Goal: Information Seeking & Learning: Learn about a topic

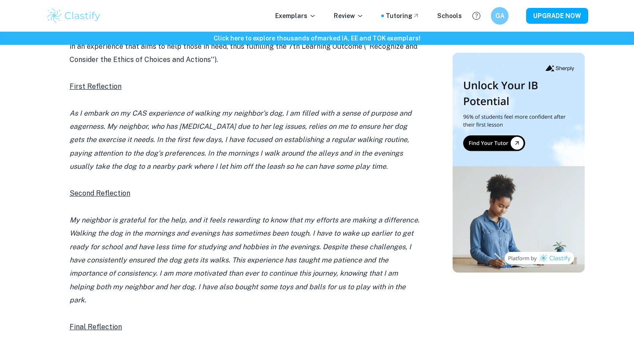
scroll to position [1790, 0]
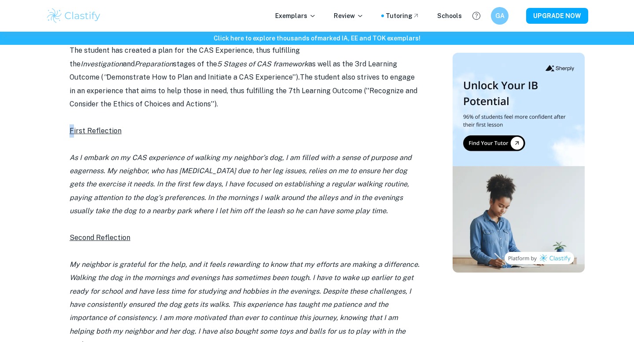
drag, startPoint x: 68, startPoint y: 113, endPoint x: 72, endPoint y: 116, distance: 4.8
click at [72, 116] on div "CAS Reflections Examples By [PERSON_NAME] • [DATE] Get feedback on your IA Mark…" at bounding box center [245, 256] width 393 height 3936
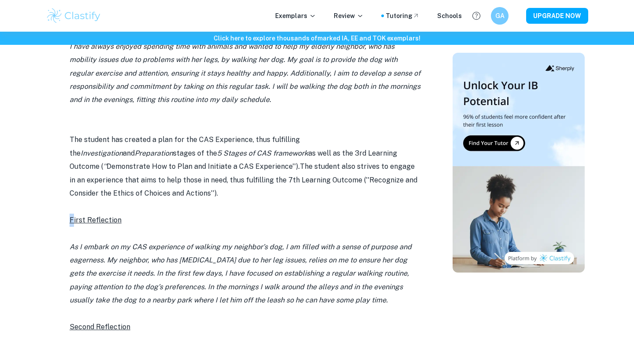
scroll to position [1699, 0]
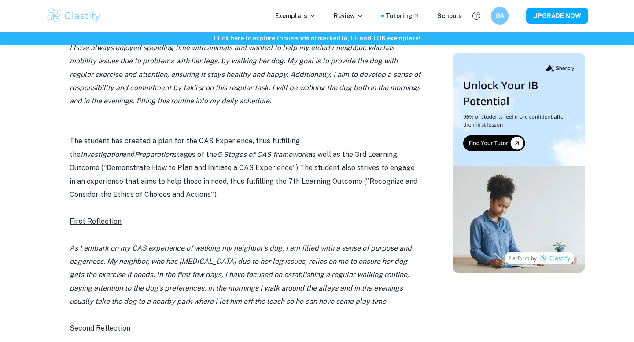
click at [190, 215] on p "First Reflection" at bounding box center [246, 221] width 352 height 13
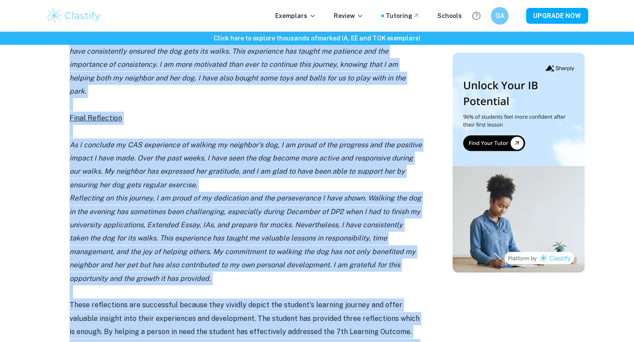
scroll to position [2066, 0]
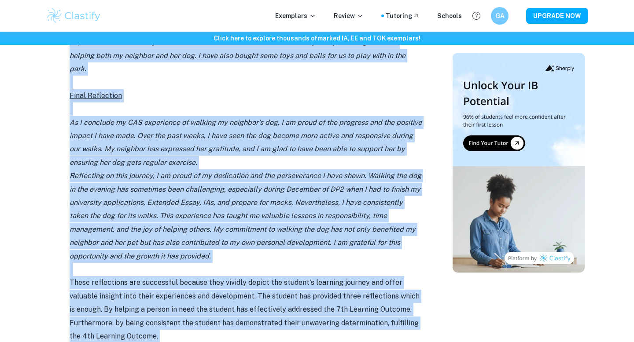
drag, startPoint x: 66, startPoint y: 205, endPoint x: 155, endPoint y: 227, distance: 90.8
click at [155, 227] on div "CAS Reflections Examples By [PERSON_NAME] • [DATE] Get feedback on your IA Mark…" at bounding box center [245, 6] width 393 height 3989
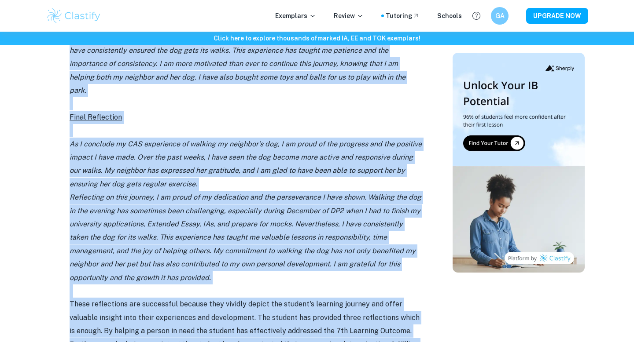
scroll to position [2014, 0]
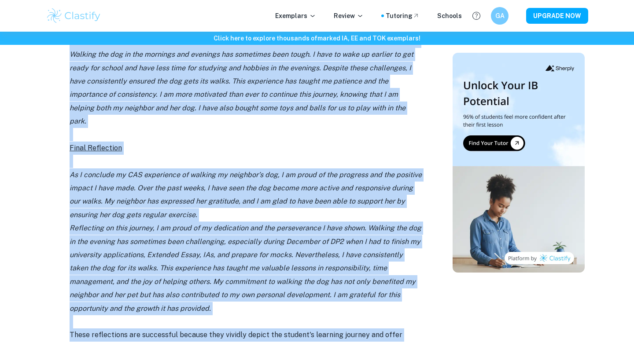
copy div "Lorem Ipsumdolor Si A consec ad el SED doeiusmodt in utlabor et dolorema’a eni,…"
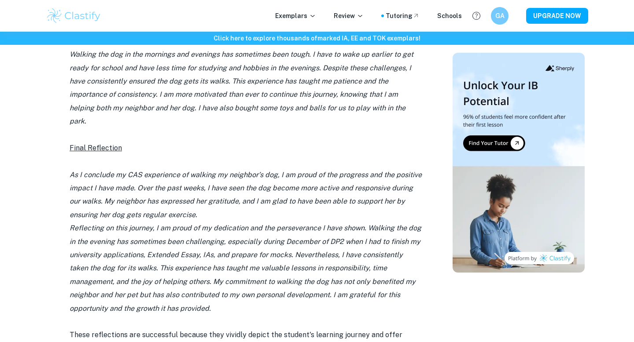
click at [149, 283] on p "Reflecting on this journey, I am proud of my dedication and the perseverance I …" at bounding box center [246, 269] width 352 height 94
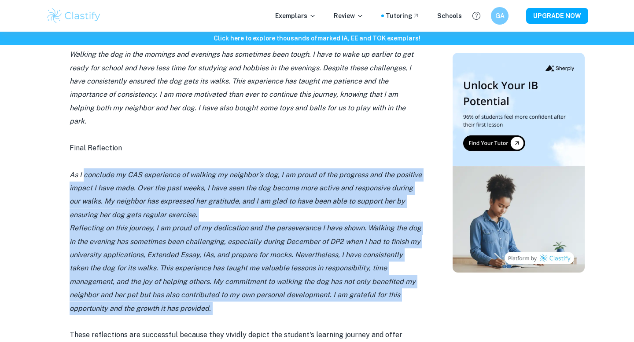
drag, startPoint x: 149, startPoint y: 283, endPoint x: 106, endPoint y: 151, distance: 138.5
click at [106, 151] on div "Having trouble writing your CAS reflections? Worry no more, because Clastify is…" at bounding box center [246, 129] width 352 height 3568
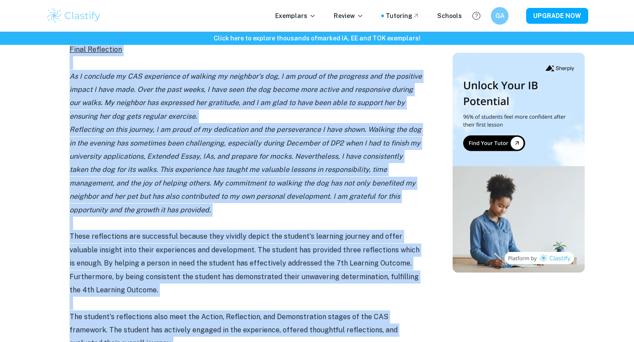
scroll to position [2114, 0]
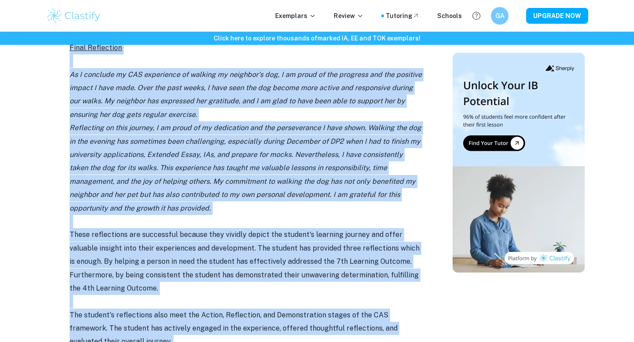
drag, startPoint x: 66, startPoint y: 84, endPoint x: 175, endPoint y: 261, distance: 208.7
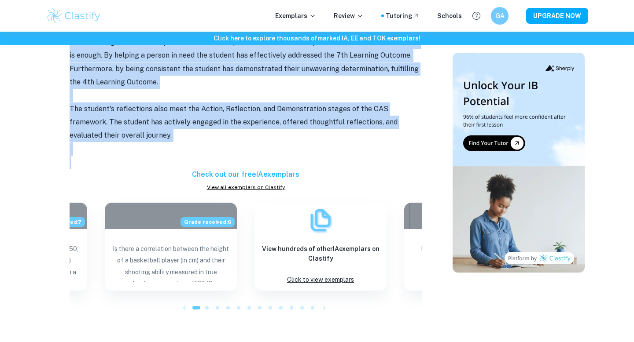
scroll to position [2327, 0]
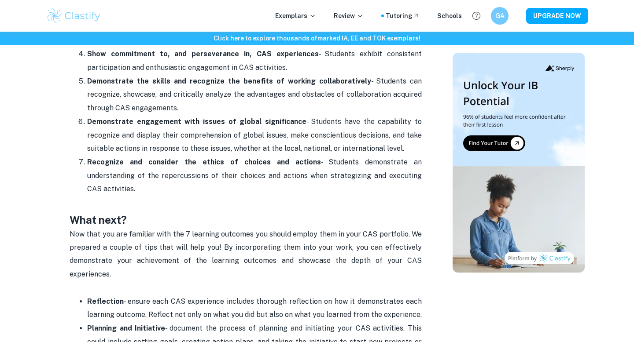
scroll to position [574, 0]
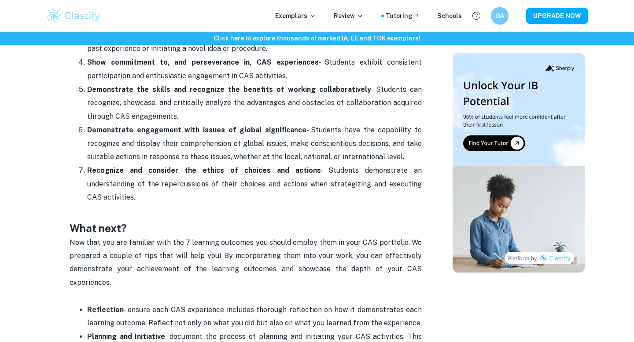
drag, startPoint x: 86, startPoint y: 116, endPoint x: 424, endPoint y: 148, distance: 339.7
click at [424, 148] on div "IB CAS Learning Outcomes By [PERSON_NAME] • [DATE] Get feedback on your IA Mark…" at bounding box center [245, 109] width 393 height 1210
copy p "Demonstrate engagement with issues of global significance - Students have the c…"
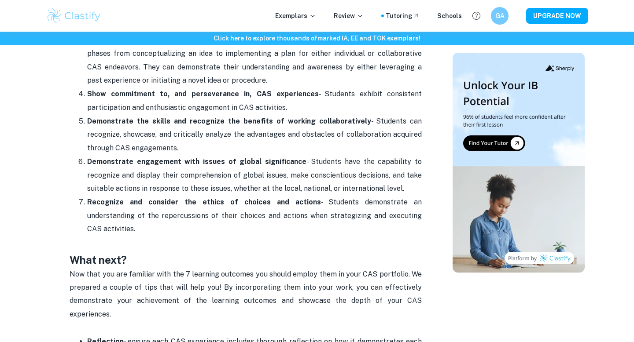
scroll to position [504, 0]
